Goal: Transaction & Acquisition: Purchase product/service

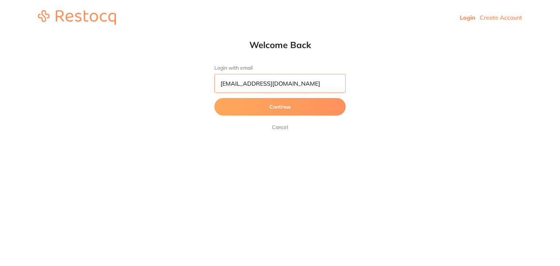
click at [304, 86] on input "[EMAIL_ADDRESS][DOMAIN_NAME]" at bounding box center [279, 83] width 131 height 19
type input "[EMAIL_ADDRESS][DOMAIN_NAME]"
click at [219, 108] on button "Continue" at bounding box center [279, 106] width 131 height 17
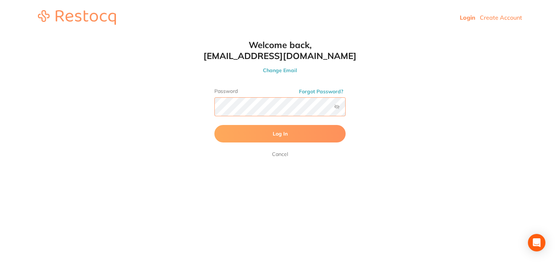
click at [214, 125] on button "Log In" at bounding box center [279, 133] width 131 height 17
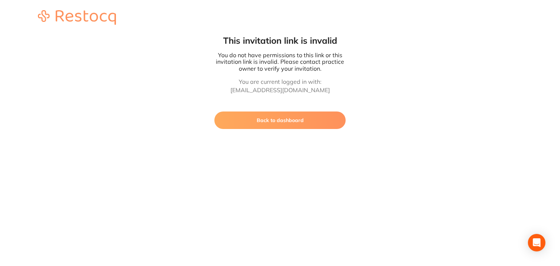
click at [287, 121] on button "Back to dashboard" at bounding box center [279, 120] width 131 height 17
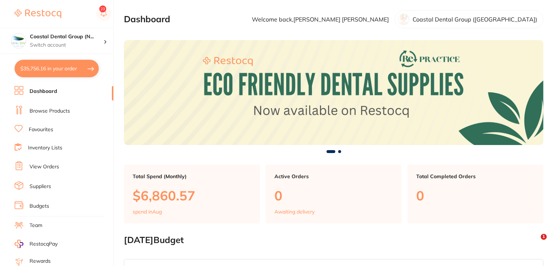
checkbox input "false"
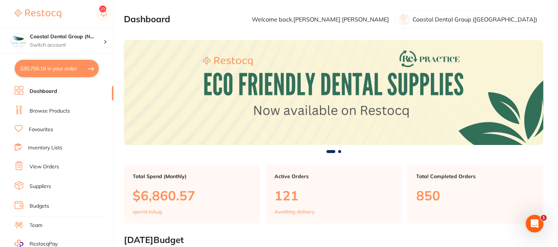
click at [41, 133] on li "Favourites" at bounding box center [64, 129] width 99 height 9
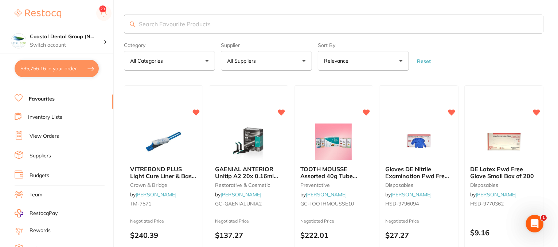
scroll to position [92, 0]
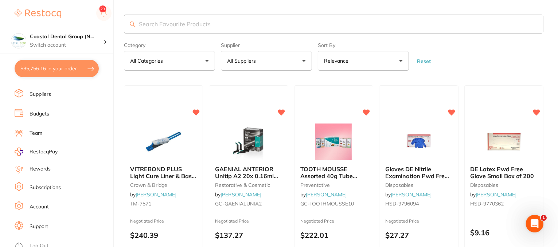
click at [38, 223] on link "Support" at bounding box center [39, 226] width 19 height 7
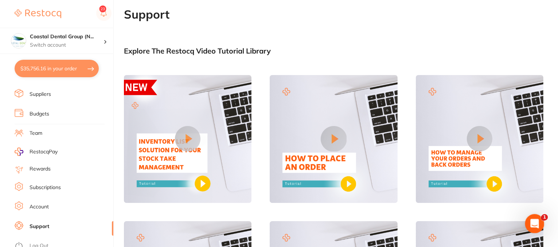
click at [533, 216] on div "Open Intercom Messenger" at bounding box center [534, 223] width 24 height 24
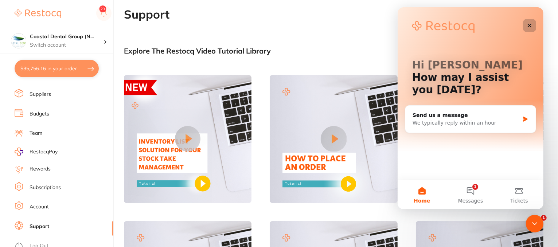
click at [529, 26] on icon "Close" at bounding box center [530, 26] width 4 height 4
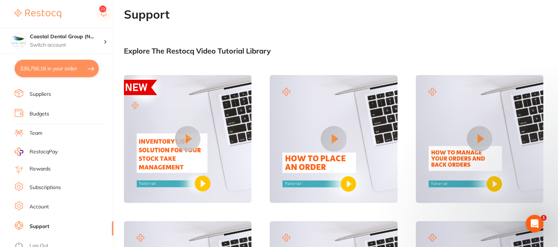
click at [44, 203] on link "Account" at bounding box center [39, 206] width 19 height 7
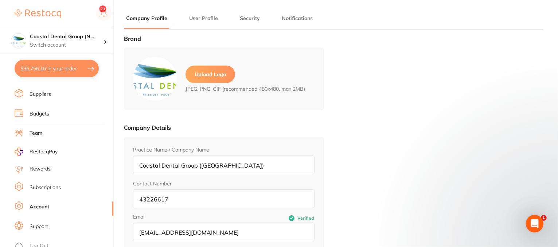
type input "Samantha"
type input "Sullivan"
type input "43226617"
type input "skan3067@gmail.com"
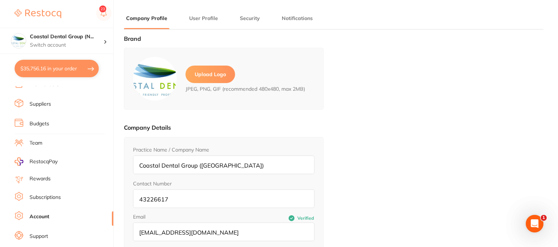
scroll to position [56, 0]
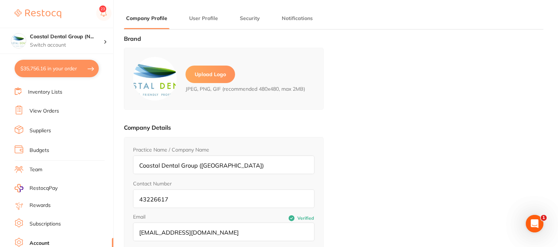
click at [40, 166] on link "Team" at bounding box center [36, 169] width 13 height 7
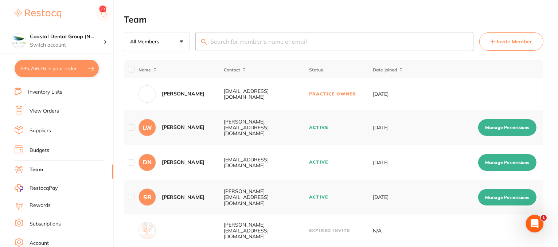
click at [515, 42] on span "Invite Member" at bounding box center [514, 41] width 35 height 7
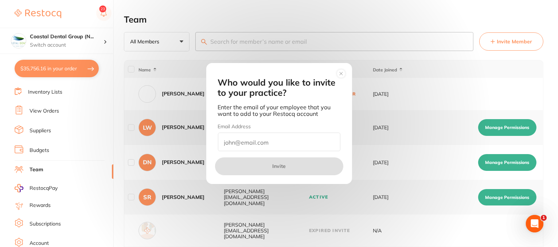
click at [341, 75] on circle at bounding box center [341, 74] width 8 height 8
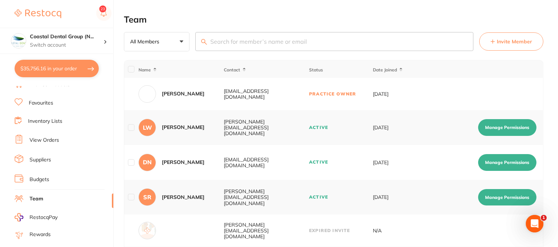
scroll to position [19, 0]
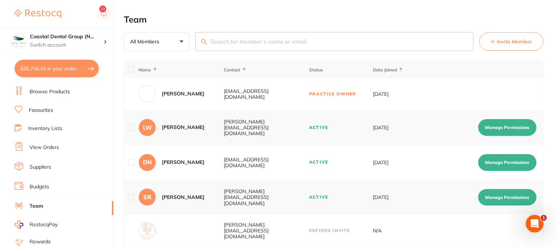
click at [37, 184] on link "Budgets" at bounding box center [40, 186] width 20 height 7
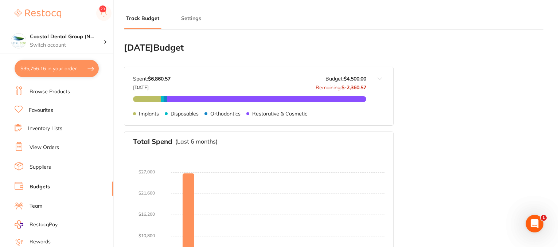
click at [41, 165] on link "Suppliers" at bounding box center [41, 167] width 22 height 7
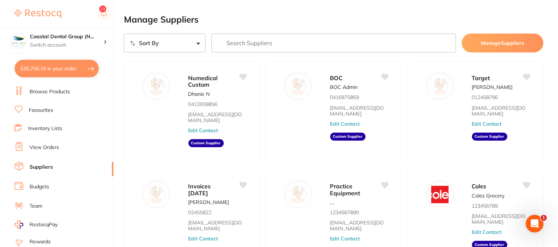
click at [261, 43] on input "search" at bounding box center [333, 43] width 245 height 19
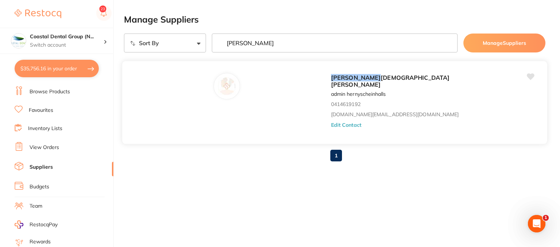
type input "henry"
click at [331, 122] on button "Edit Contact" at bounding box center [346, 125] width 30 height 6
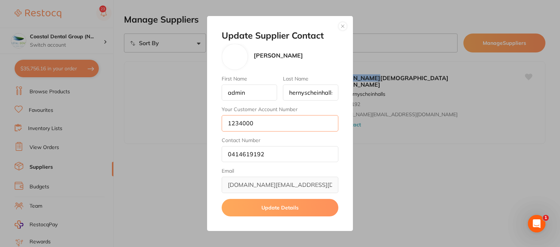
drag, startPoint x: 267, startPoint y: 127, endPoint x: 217, endPoint y: 120, distance: 50.5
click at [201, 120] on div "Update Supplier Contact Henry Schein Halas First Name admin Last Name hernysche…" at bounding box center [280, 123] width 560 height 247
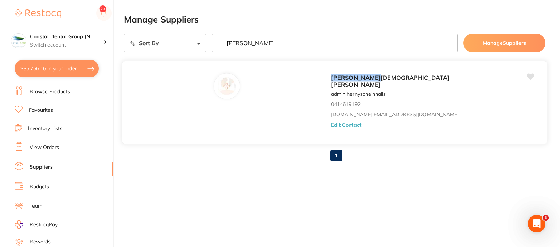
click at [331, 122] on button "Edit Contact" at bounding box center [346, 125] width 30 height 6
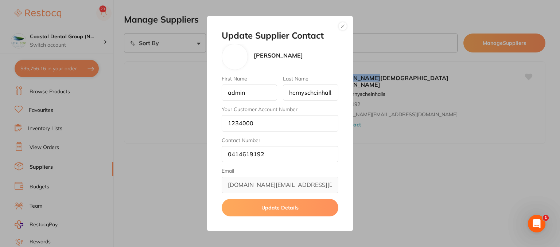
click at [343, 25] on button "button" at bounding box center [342, 26] width 9 height 9
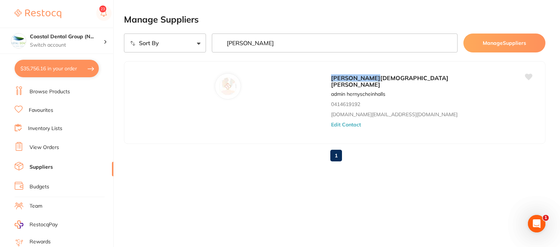
drag, startPoint x: 257, startPoint y: 42, endPoint x: 139, endPoint y: 30, distance: 118.7
click at [139, 30] on main "Manage Suppliers Sort By A-Z Z-A henry Manage Suppliers Henry Schein Halas admi…" at bounding box center [342, 97] width 436 height 194
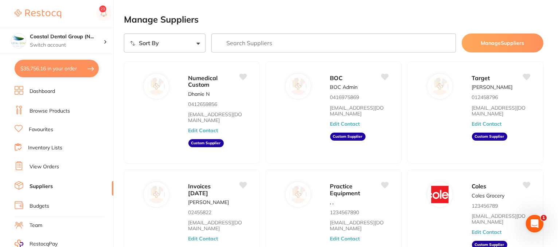
click at [51, 110] on link "Browse Products" at bounding box center [50, 111] width 40 height 7
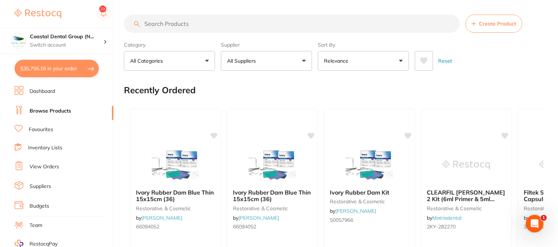
click at [161, 22] on input "search" at bounding box center [292, 24] width 336 height 18
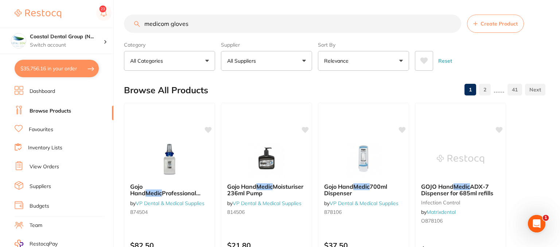
type input "medicom gloves"
click at [305, 60] on button "All Suppliers" at bounding box center [266, 61] width 91 height 20
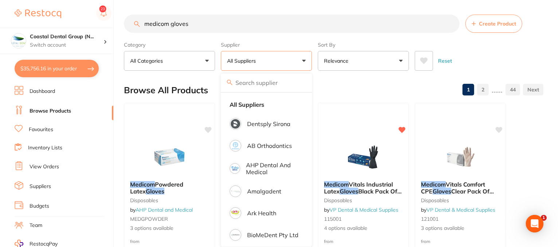
click at [207, 22] on input "medicom gloves" at bounding box center [292, 24] width 336 height 18
click at [494, 58] on div "Reset" at bounding box center [476, 58] width 123 height 26
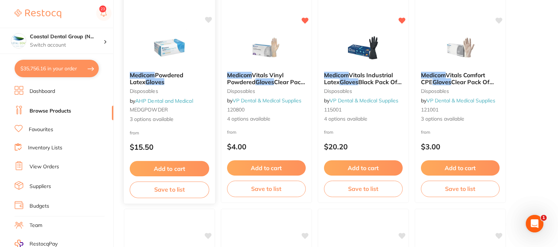
scroll to position [73, 0]
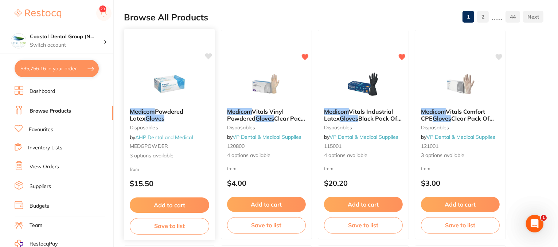
click at [210, 59] on icon at bounding box center [208, 56] width 7 height 7
click at [38, 75] on button "$35,756.16 in your order" at bounding box center [57, 68] width 84 height 17
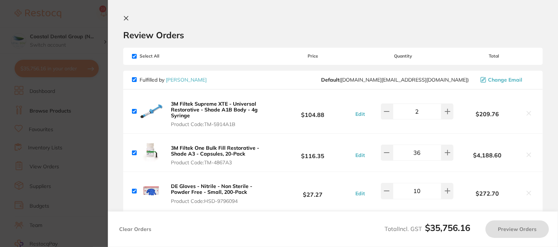
checkbox input "true"
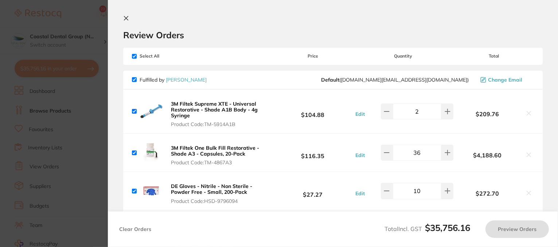
checkbox input "true"
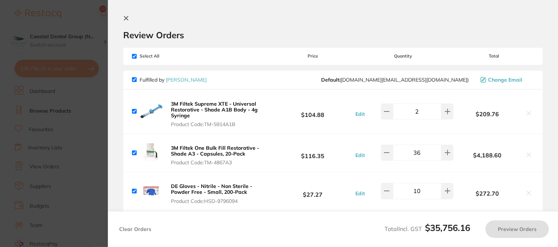
checkbox input "true"
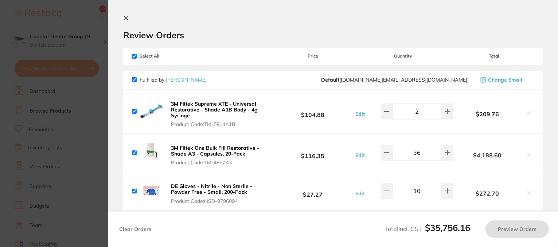
checkbox input "true"
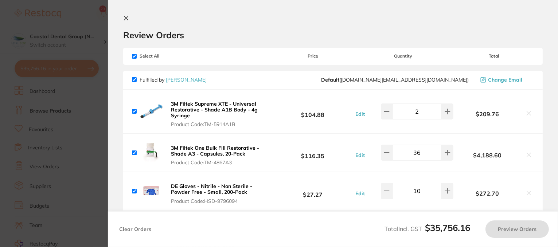
checkbox input "true"
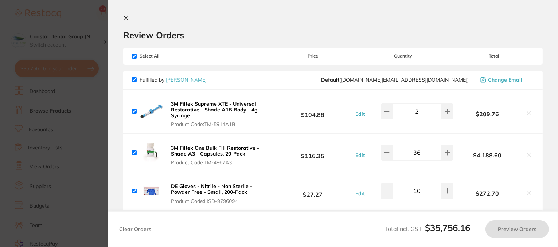
checkbox input "true"
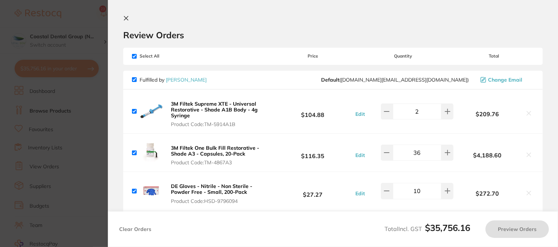
checkbox input "true"
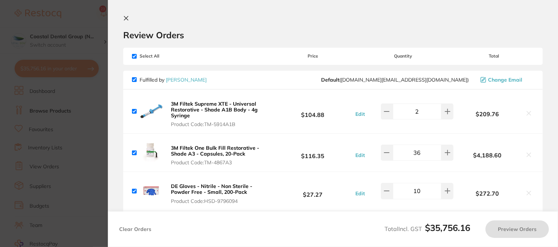
checkbox input "true"
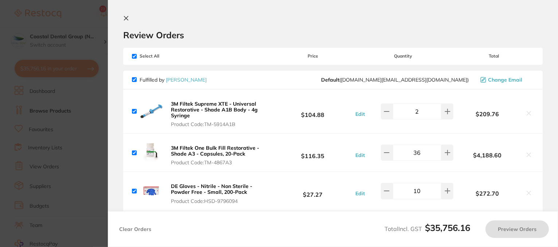
checkbox input "true"
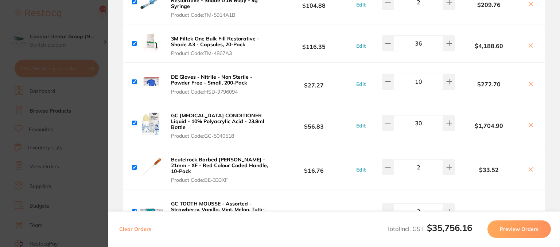
scroll to position [0, 0]
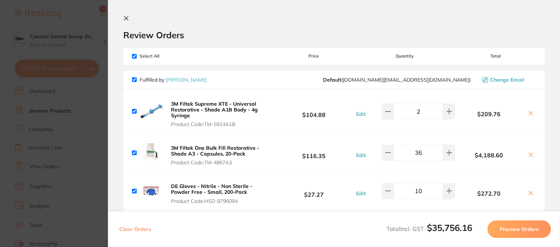
click at [135, 56] on input "checkbox" at bounding box center [134, 56] width 5 height 5
checkbox input "false"
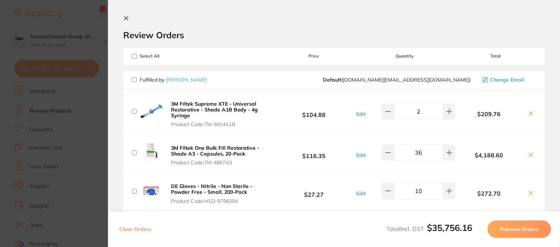
checkbox input "false"
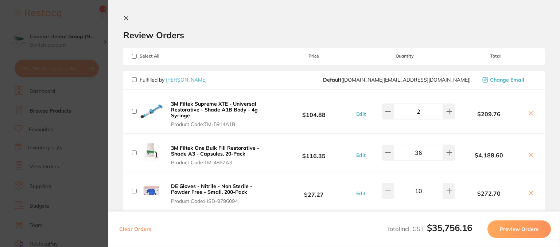
checkbox input "false"
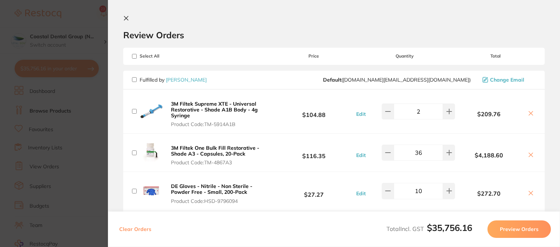
checkbox input "false"
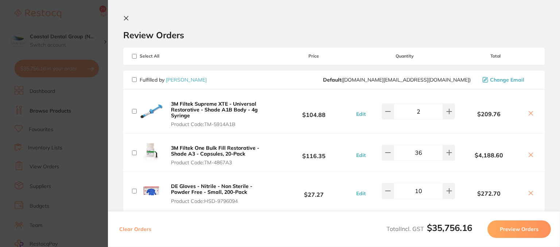
checkbox input "false"
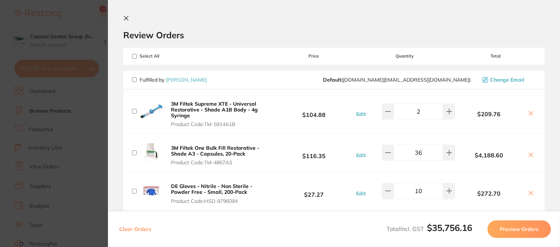
checkbox input "false"
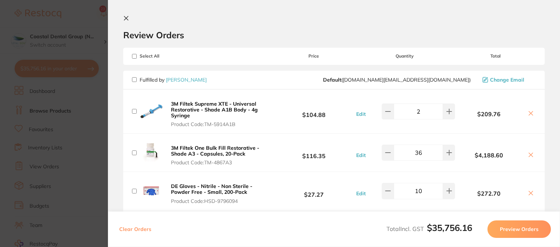
checkbox input "false"
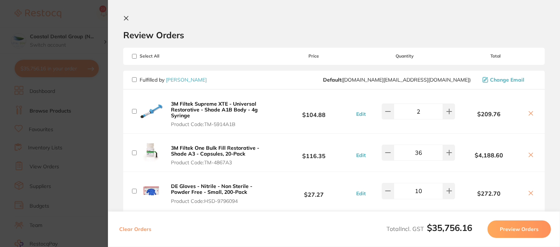
checkbox input "false"
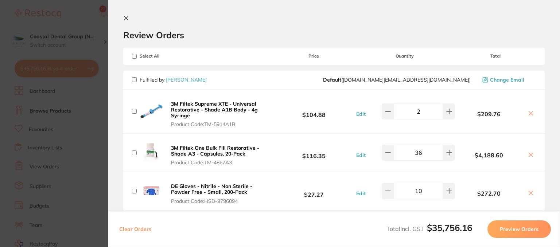
checkbox input "false"
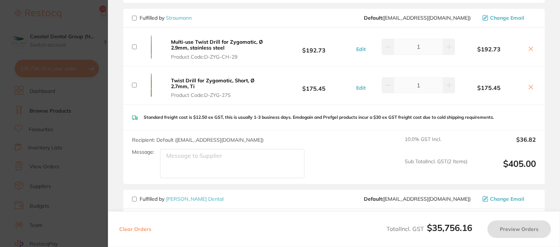
scroll to position [948, 0]
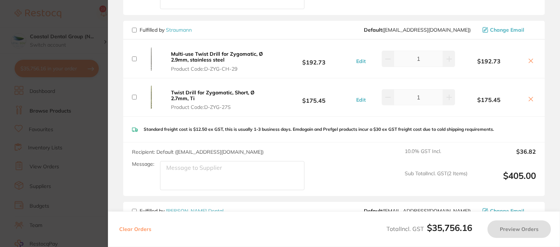
click at [176, 161] on textarea "Message:" at bounding box center [232, 175] width 144 height 29
type textarea "p"
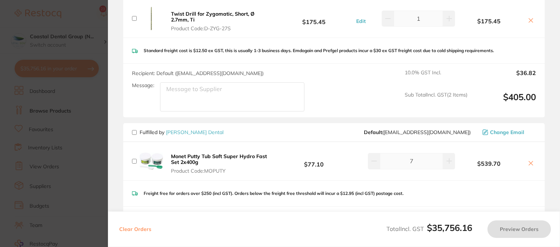
scroll to position [1057, 0]
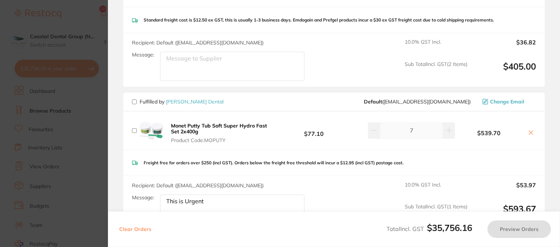
click at [134, 100] on input "checkbox" at bounding box center [134, 102] width 5 height 5
checkbox input "true"
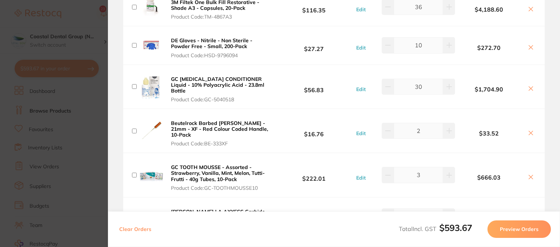
scroll to position [0, 0]
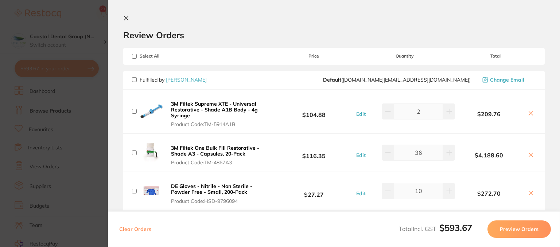
drag, startPoint x: 125, startPoint y: 17, endPoint x: 74, endPoint y: 66, distance: 70.4
click at [125, 17] on icon at bounding box center [126, 18] width 4 height 4
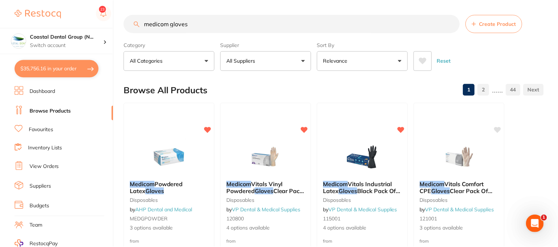
scroll to position [73, 0]
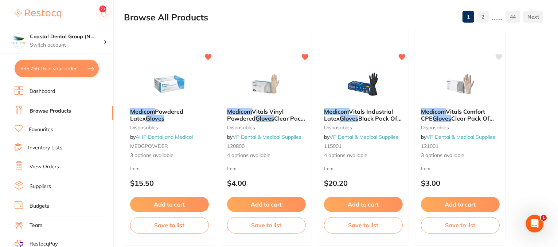
click at [58, 69] on button "$35,756.16 in your order" at bounding box center [57, 68] width 84 height 17
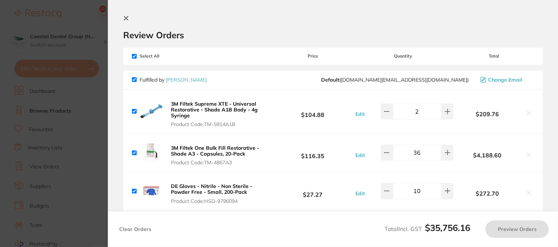
checkbox input "true"
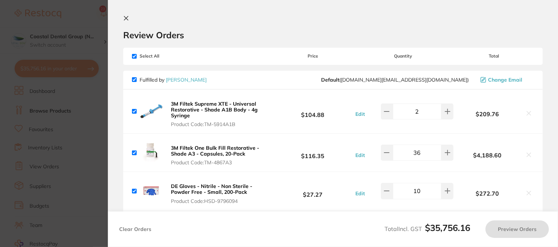
checkbox input "true"
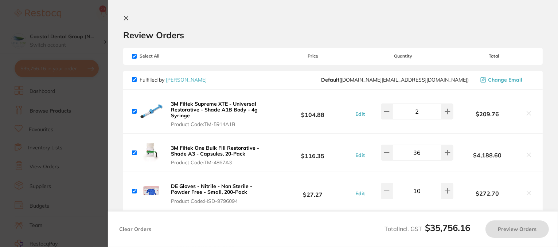
checkbox input "true"
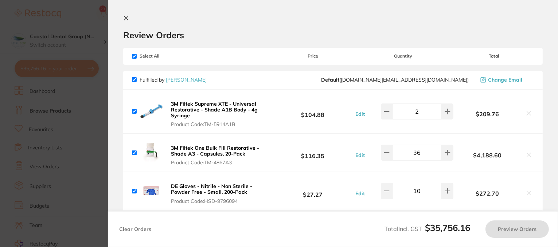
checkbox input "true"
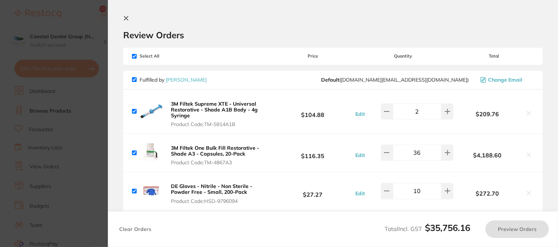
checkbox input "true"
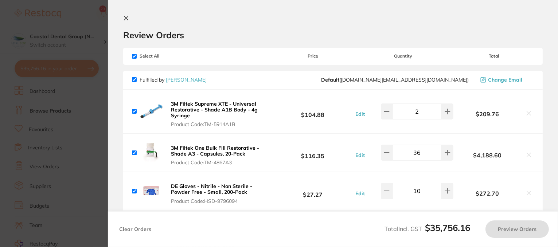
checkbox input "true"
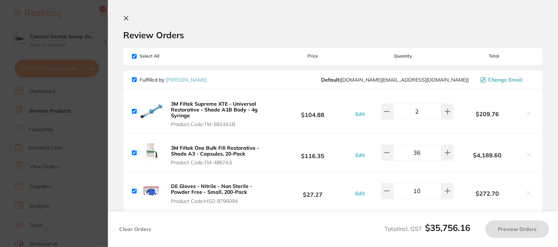
checkbox input "true"
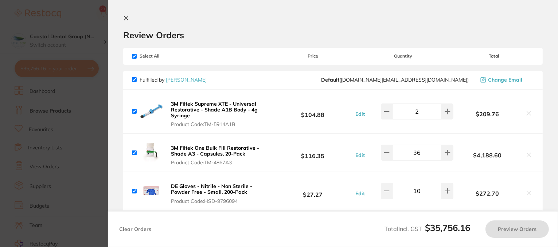
checkbox input "true"
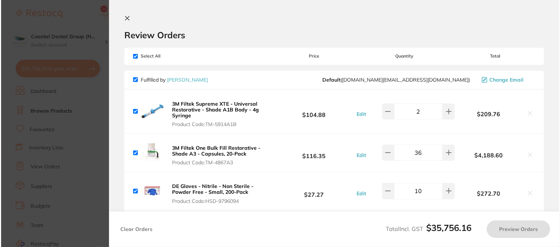
scroll to position [0, 0]
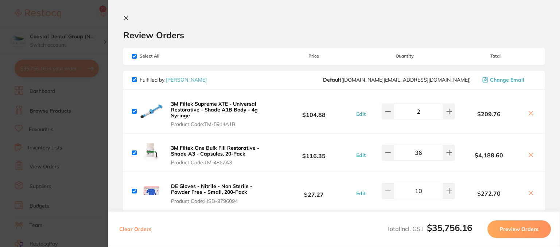
click at [125, 19] on icon at bounding box center [126, 18] width 6 height 6
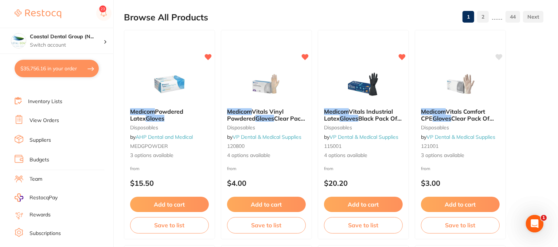
scroll to position [73, 0]
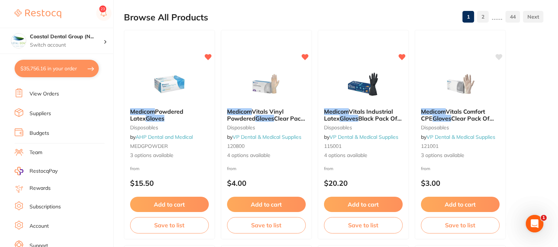
click at [49, 92] on link "View Orders" at bounding box center [45, 93] width 30 height 7
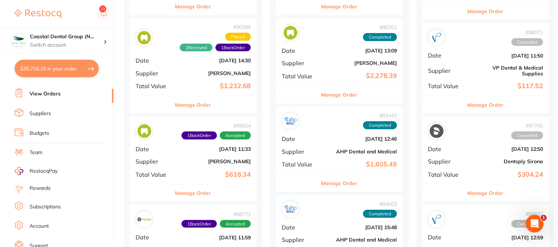
scroll to position [292, 0]
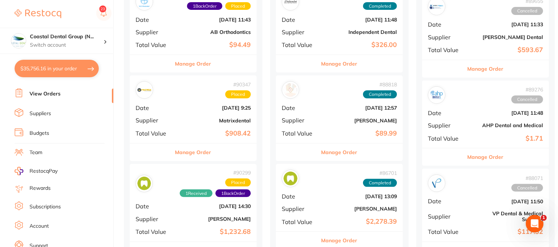
drag, startPoint x: 188, startPoint y: 101, endPoint x: 227, endPoint y: 166, distance: 75.1
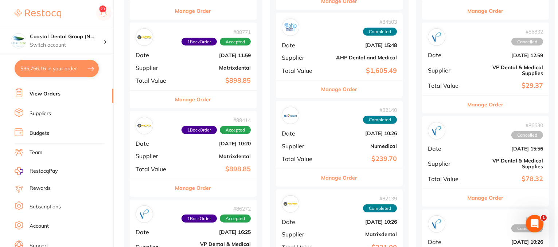
scroll to position [766, 0]
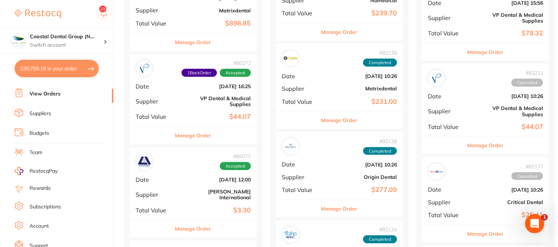
click at [536, 221] on icon "Open Intercom Messenger" at bounding box center [534, 223] width 12 height 12
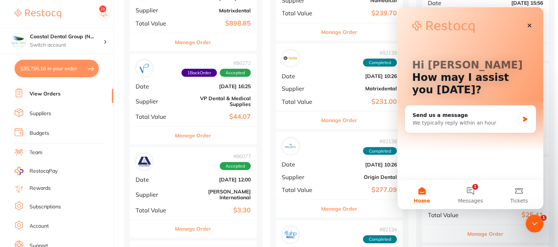
scroll to position [0, 0]
click at [529, 26] on icon "Close" at bounding box center [530, 26] width 4 height 4
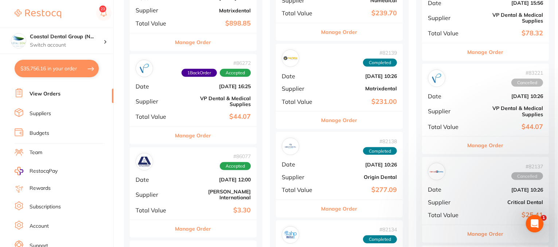
scroll to position [693, 0]
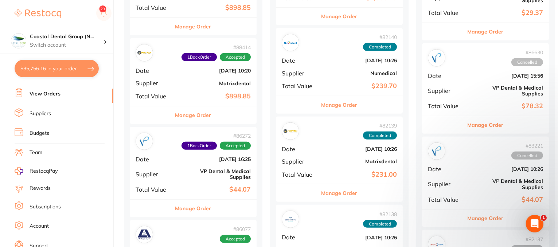
click at [194, 114] on button "Manage Order" at bounding box center [193, 114] width 36 height 17
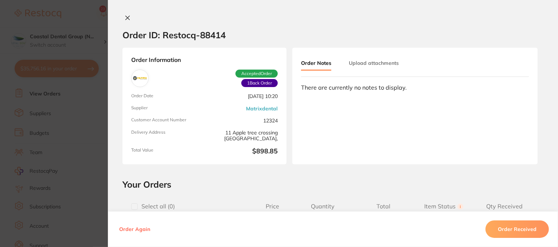
click at [125, 17] on icon at bounding box center [128, 18] width 6 height 6
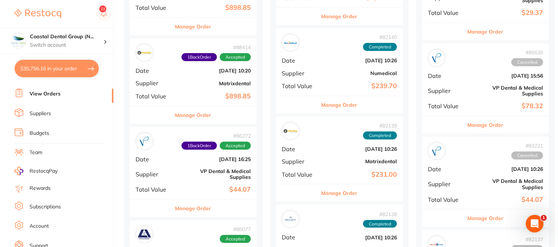
click at [196, 180] on div "# 86272 1 Back Order Accepted Date Jul 10 2025, 16:25 Supplier VP Dental & Medi…" at bounding box center [193, 163] width 127 height 73
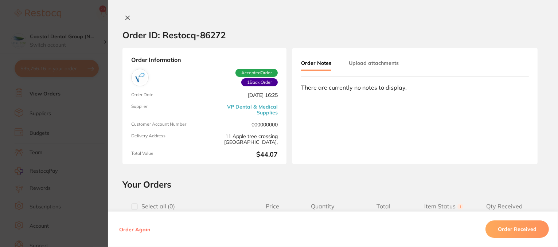
click at [381, 63] on button "Upload attachments" at bounding box center [374, 63] width 50 height 13
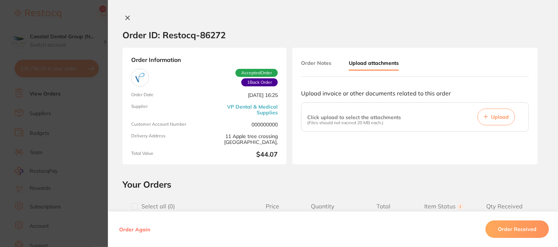
click at [125, 18] on icon at bounding box center [128, 18] width 6 height 6
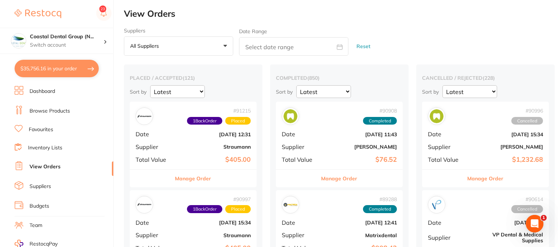
click at [43, 149] on link "Inventory Lists" at bounding box center [45, 147] width 34 height 7
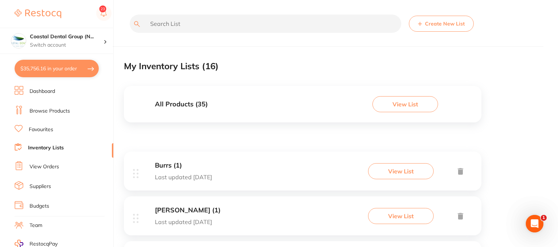
click at [242, 177] on div "Burrs (1) Last updated 11 days ago View List" at bounding box center [303, 171] width 358 height 39
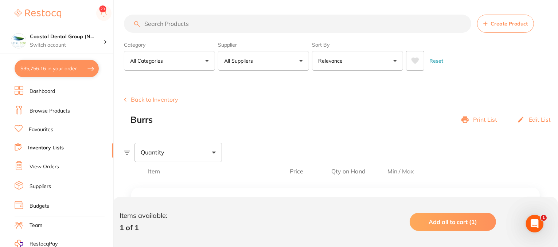
scroll to position [73, 0]
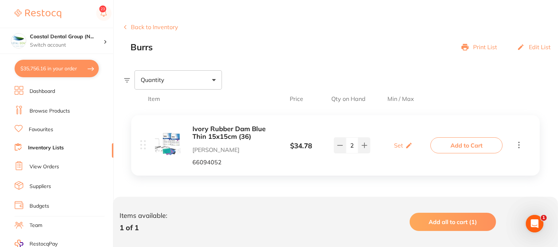
click at [136, 27] on button "Back to Inventory" at bounding box center [151, 27] width 54 height 7
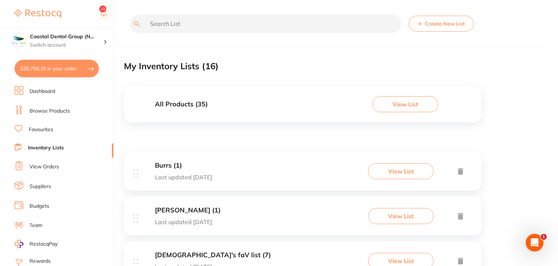
scroll to position [73, 0]
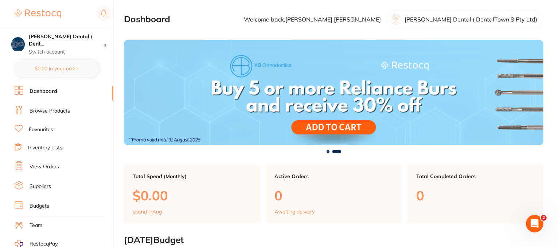
click at [43, 129] on link "Favourites" at bounding box center [41, 129] width 24 height 7
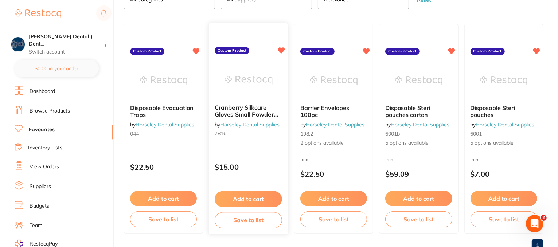
scroll to position [73, 0]
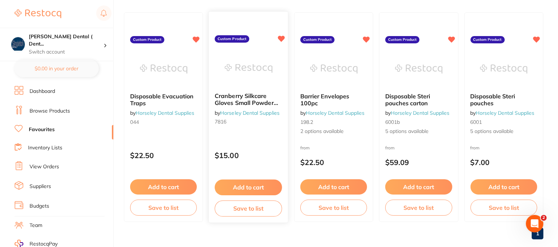
click at [250, 190] on button "Add to cart" at bounding box center [248, 188] width 67 height 16
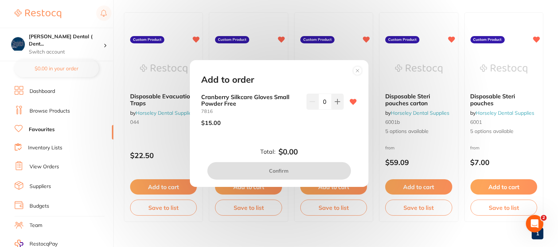
scroll to position [0, 0]
click at [358, 69] on circle at bounding box center [357, 71] width 8 height 8
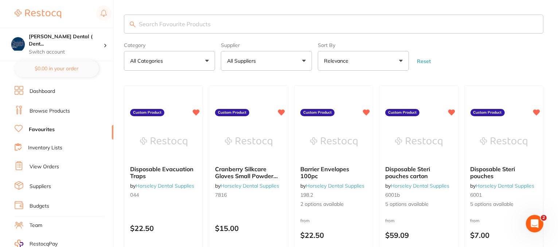
click at [306, 65] on button "All Suppliers" at bounding box center [266, 61] width 91 height 20
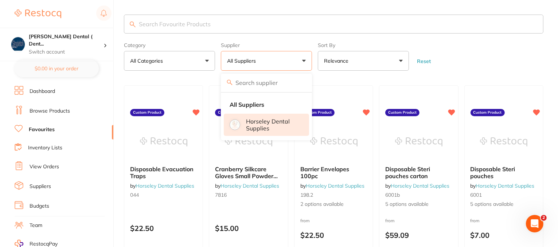
click at [261, 123] on p "Horseley Dental Supplies" at bounding box center [272, 124] width 53 height 13
click at [332, 82] on main "Category All Categories All Categories No categories found Clear Category false…" at bounding box center [341, 166] width 434 height 333
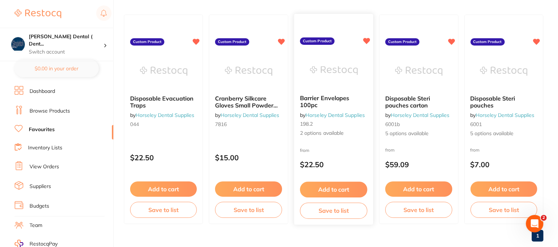
scroll to position [86, 0]
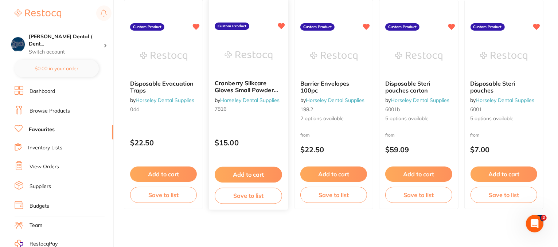
click at [241, 128] on div "Cranberry Silkcare Gloves Small Powder Free by Horseley Dental Supplies 7816 Cu…" at bounding box center [249, 105] width 80 height 212
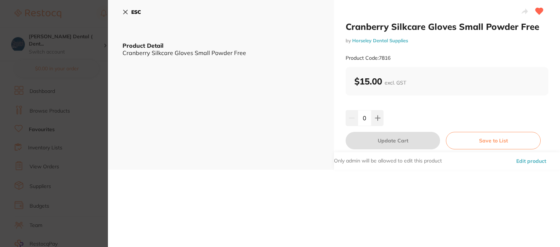
click at [128, 12] on icon at bounding box center [125, 12] width 6 height 6
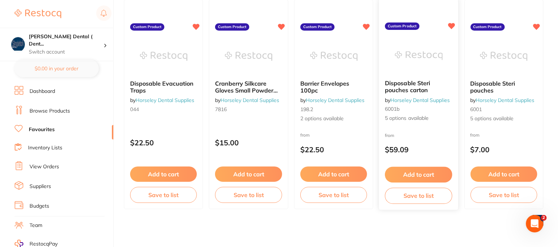
click at [431, 121] on span "5 options available" at bounding box center [418, 118] width 67 height 7
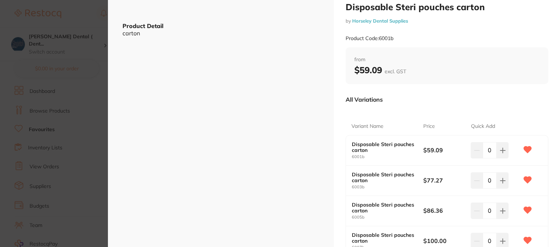
scroll to position [36, 0]
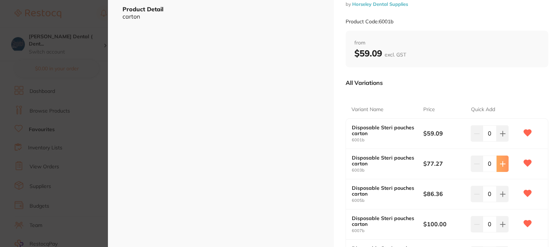
click at [503, 167] on button at bounding box center [503, 164] width 12 height 16
type input "1"
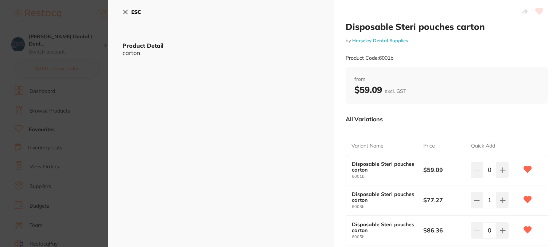
click at [125, 13] on icon at bounding box center [125, 12] width 6 height 6
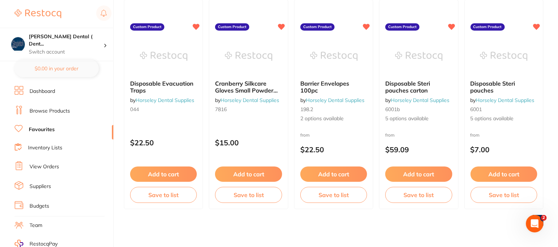
click at [433, 145] on div "from $59.09" at bounding box center [419, 144] width 78 height 26
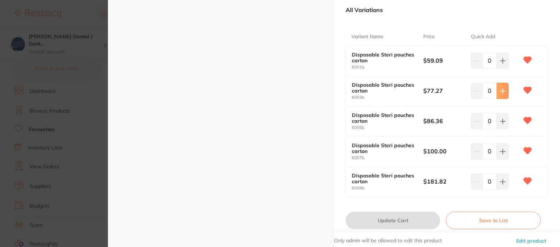
click at [500, 90] on icon at bounding box center [503, 91] width 6 height 6
type input "1"
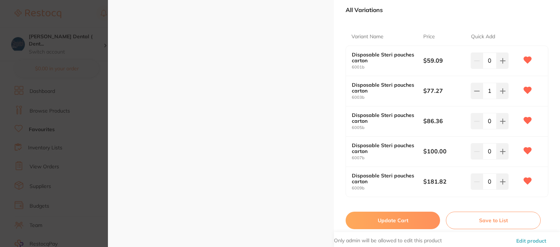
click at [386, 219] on button "Update Cart" at bounding box center [393, 220] width 94 height 17
checkbox input "false"
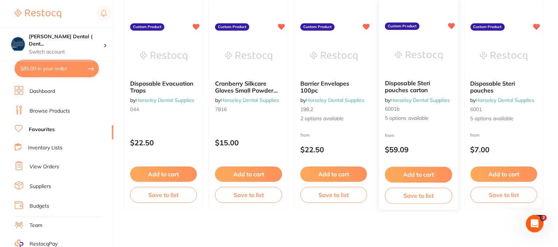
click at [397, 119] on span "5 options available" at bounding box center [418, 118] width 67 height 7
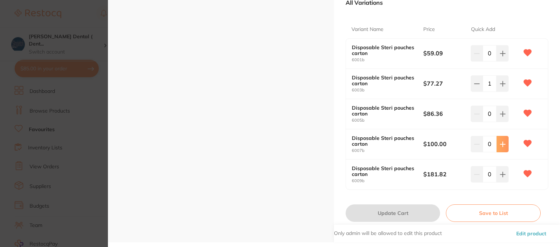
click at [501, 145] on icon at bounding box center [502, 144] width 5 height 5
type input "1"
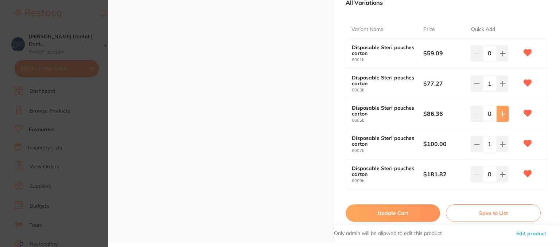
click at [502, 117] on button at bounding box center [503, 114] width 12 height 16
type input "1"
click at [399, 207] on button "Update Cart" at bounding box center [393, 213] width 94 height 17
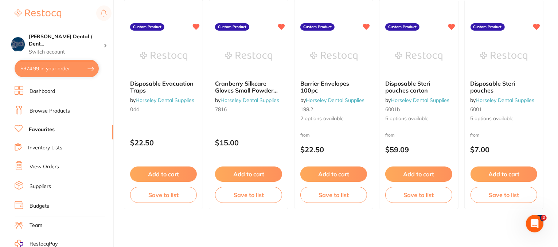
click at [44, 67] on button "$374.99 in your order" at bounding box center [57, 68] width 84 height 17
checkbox input "true"
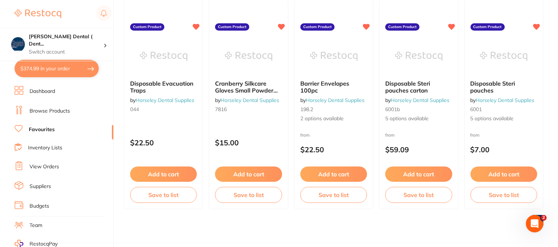
checkbox input "true"
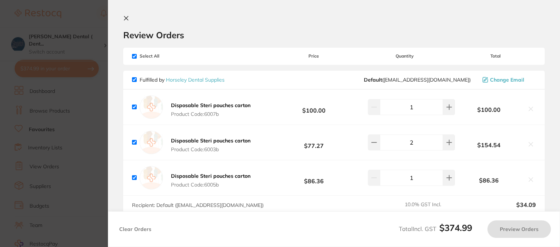
type input "1"
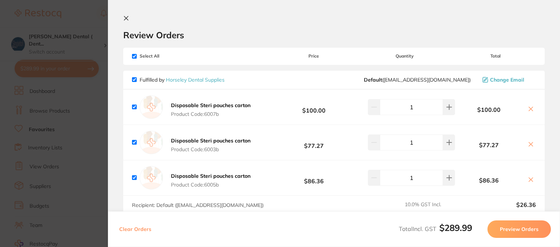
click at [127, 19] on icon at bounding box center [126, 18] width 4 height 4
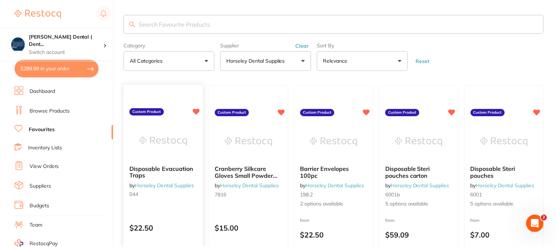
scroll to position [86, 0]
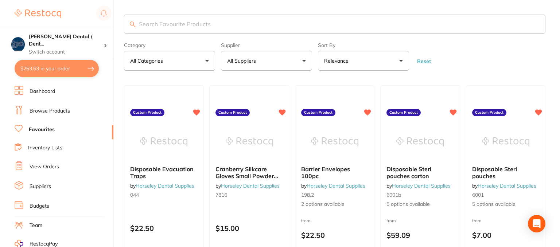
click at [49, 64] on button "$263.63 in your order" at bounding box center [57, 68] width 84 height 17
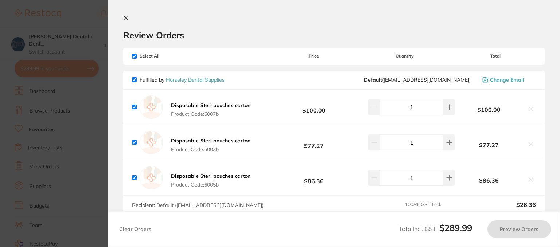
checkbox input "true"
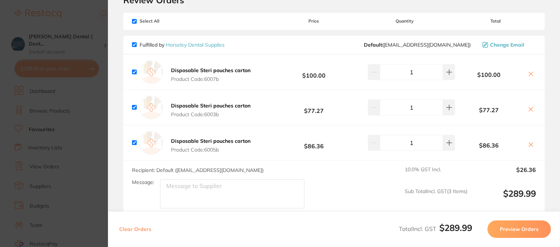
scroll to position [36, 0]
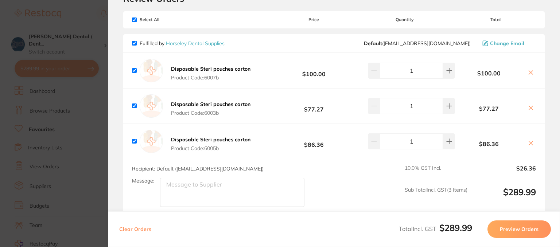
click at [133, 19] on input "checkbox" at bounding box center [134, 19] width 5 height 5
checkbox input "false"
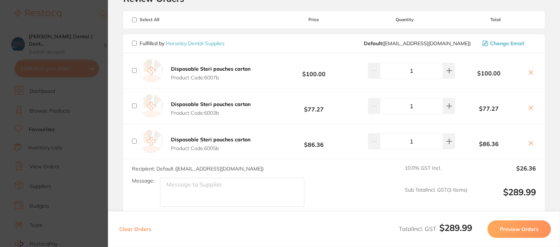
checkbox input "false"
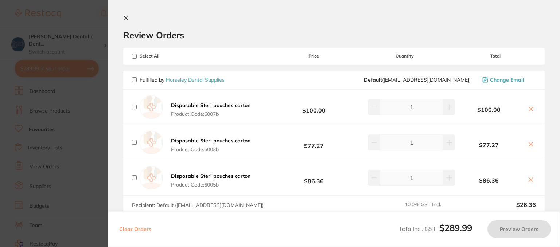
scroll to position [0, 0]
drag, startPoint x: 126, startPoint y: 19, endPoint x: 112, endPoint y: 19, distance: 13.9
click at [127, 20] on icon at bounding box center [126, 18] width 6 height 6
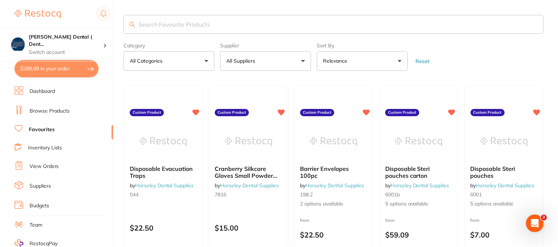
scroll to position [86, 0]
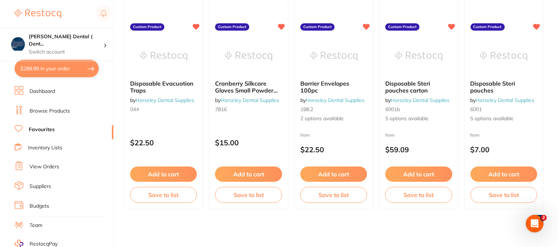
click at [51, 65] on button "$289.99 in your order" at bounding box center [57, 68] width 84 height 17
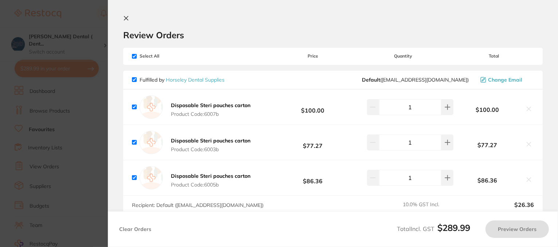
checkbox input "true"
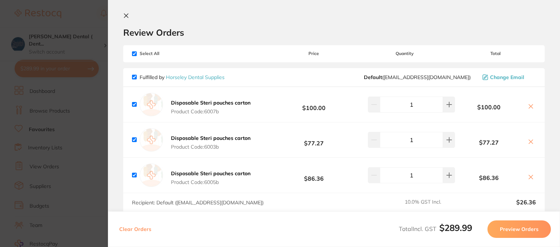
scroll to position [0, 0]
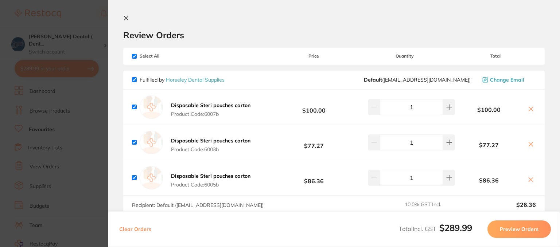
click at [127, 18] on icon at bounding box center [126, 18] width 6 height 6
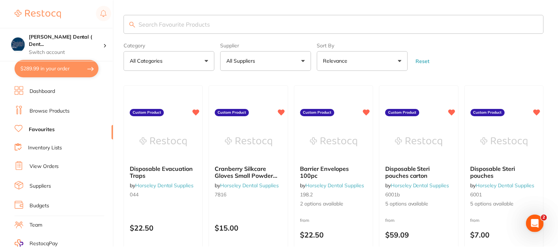
scroll to position [86, 0]
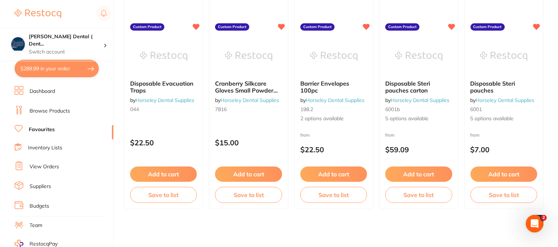
click at [41, 108] on link "Browse Products" at bounding box center [50, 111] width 40 height 7
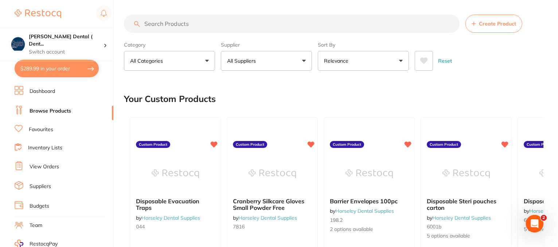
click at [304, 61] on button "All Suppliers" at bounding box center [266, 61] width 91 height 20
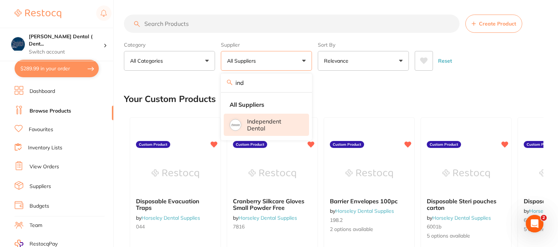
type input "ind"
click at [260, 125] on p "Independent Dental" at bounding box center [273, 124] width 52 height 13
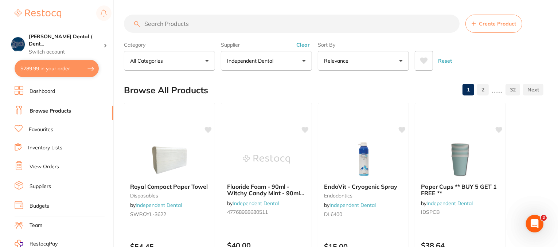
click at [303, 44] on button "Clear" at bounding box center [303, 45] width 18 height 7
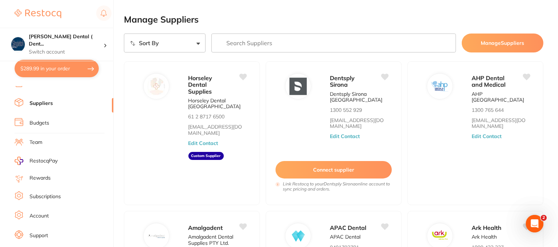
scroll to position [92, 0]
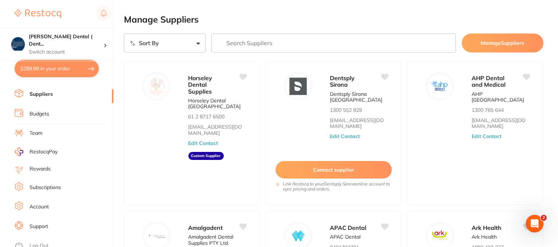
click at [38, 242] on link "Log Out" at bounding box center [39, 245] width 19 height 7
